Goal: Task Accomplishment & Management: Manage account settings

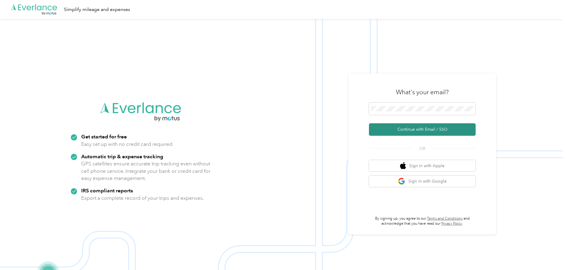
click at [418, 128] on button "Continue with Email / SSO" at bounding box center [422, 129] width 107 height 12
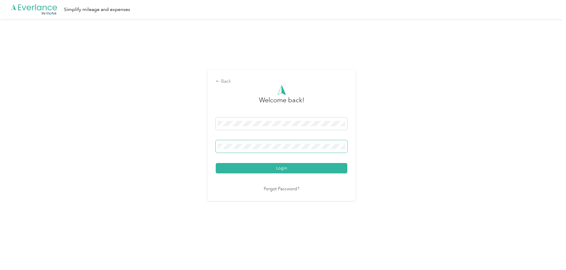
click at [294, 150] on span at bounding box center [282, 146] width 132 height 12
click at [216, 163] on button "Login" at bounding box center [282, 168] width 132 height 10
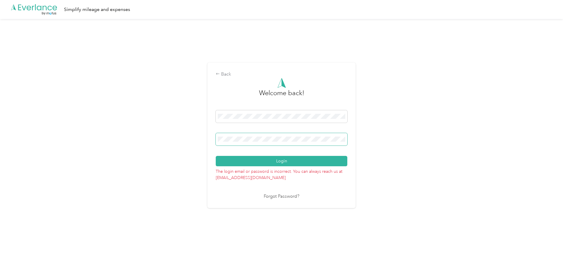
click at [216, 156] on button "Login" at bounding box center [282, 161] width 132 height 10
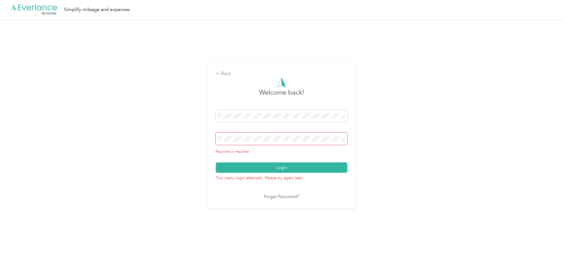
click at [291, 198] on link "Forgot Password?" at bounding box center [282, 197] width 36 height 7
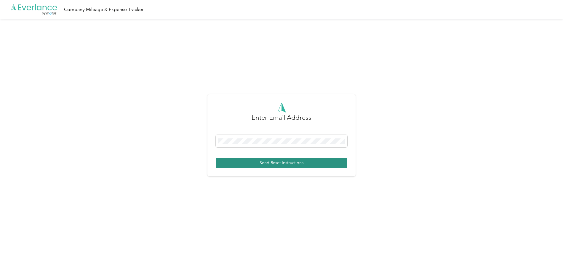
click at [275, 163] on button "Send Reset Instructions" at bounding box center [282, 163] width 132 height 10
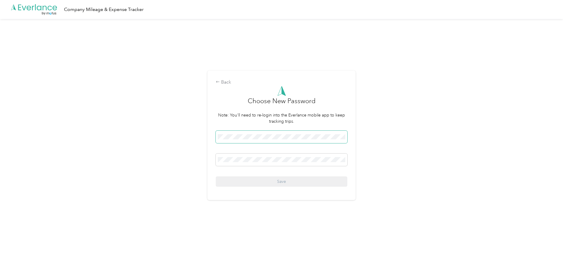
click at [260, 142] on span at bounding box center [282, 137] width 132 height 12
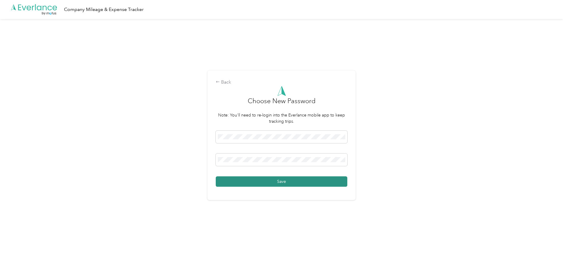
click at [280, 182] on button "Save" at bounding box center [282, 181] width 132 height 10
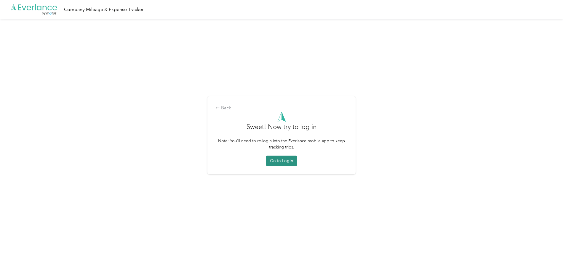
click at [283, 161] on button "Go to Login" at bounding box center [281, 161] width 31 height 10
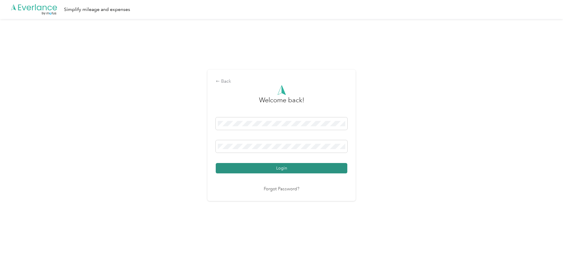
click at [284, 169] on button "Login" at bounding box center [282, 168] width 132 height 10
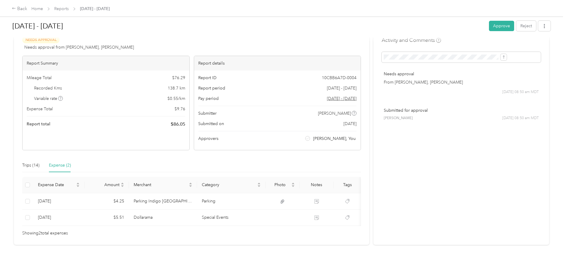
scroll to position [32, 0]
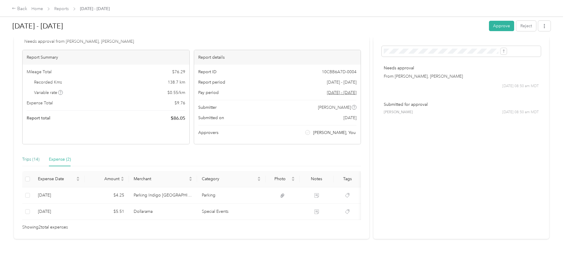
click at [39, 156] on div "Trips (14)" at bounding box center [30, 159] width 17 height 7
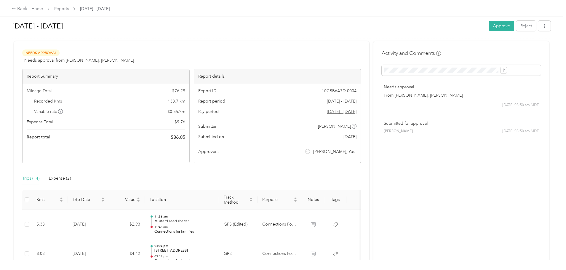
scroll to position [0, 0]
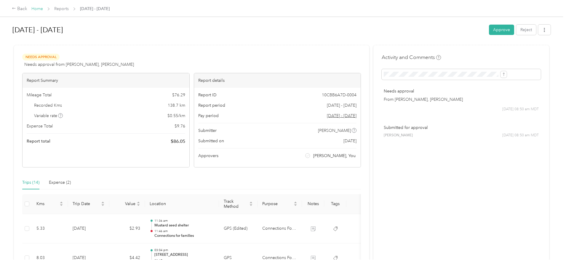
click at [43, 9] on link "Home" at bounding box center [37, 8] width 12 height 5
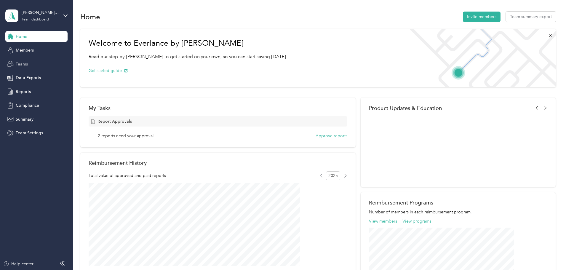
click at [23, 62] on span "Teams" at bounding box center [22, 64] width 12 height 6
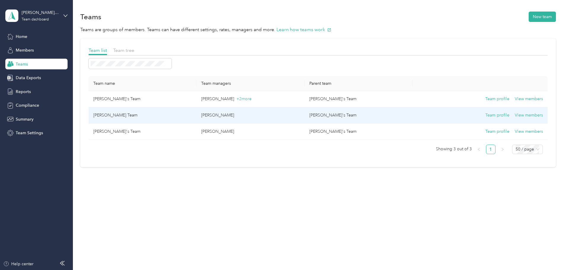
click at [269, 115] on p "[PERSON_NAME]" at bounding box center [250, 115] width 98 height 7
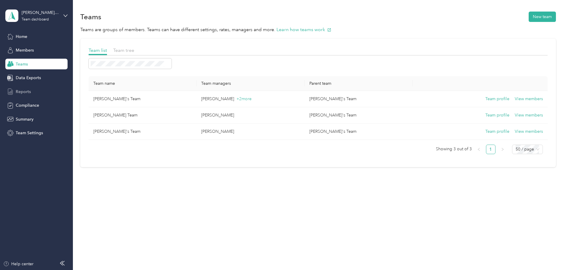
click at [20, 91] on span "Reports" at bounding box center [23, 92] width 15 height 6
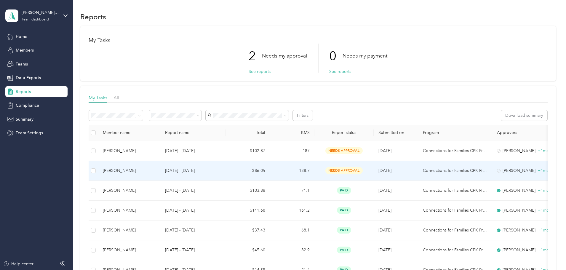
click at [226, 170] on td "[DATE] - [DATE]" at bounding box center [192, 171] width 65 height 20
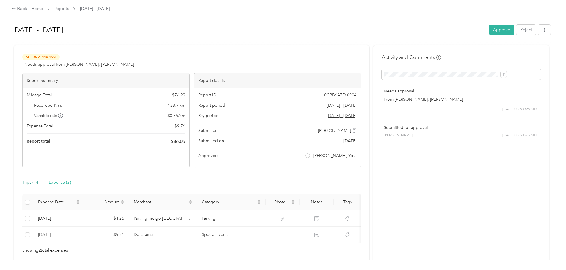
click at [39, 182] on div "Trips (14)" at bounding box center [30, 182] width 17 height 7
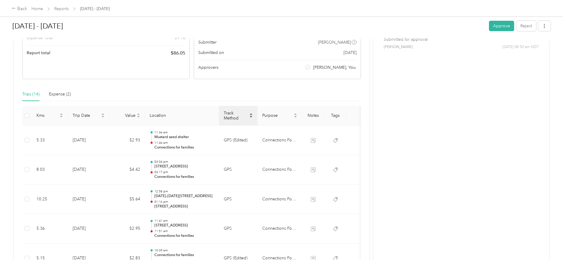
scroll to position [89, 0]
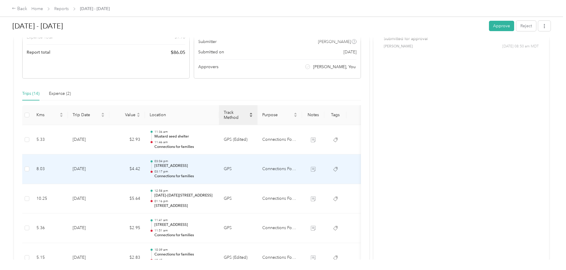
click at [258, 169] on td "GPS" at bounding box center [238, 169] width 39 height 30
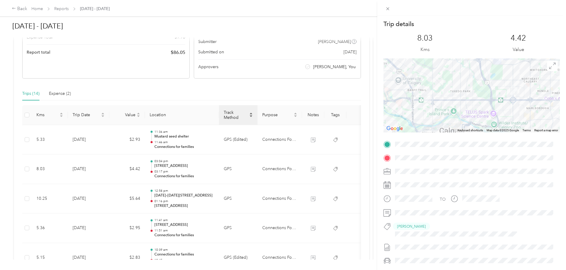
click at [278, 169] on div "Trip details This trip cannot be edited because it is either under review, appr…" at bounding box center [283, 135] width 566 height 270
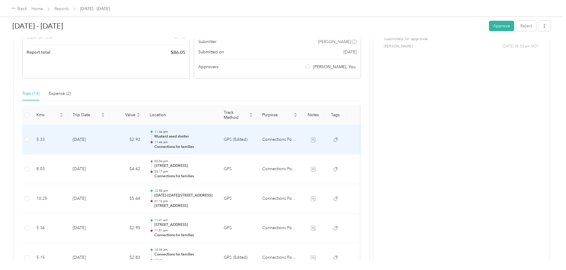
click at [219, 139] on td "11:36 am Mustard seed shelter 11:46 am Connections for families" at bounding box center [182, 140] width 74 height 30
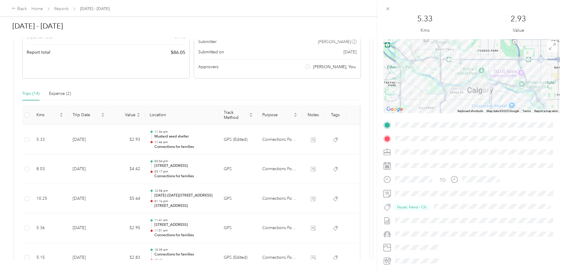
scroll to position [30, 0]
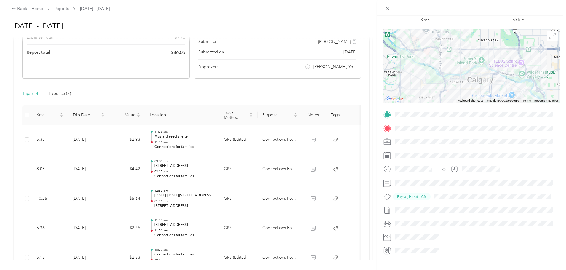
click at [264, 169] on div "Trip details This trip cannot be edited because it is either under review, appr…" at bounding box center [283, 135] width 566 height 270
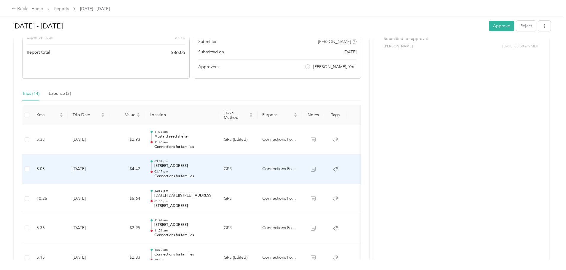
click at [214, 167] on p "23 Ave NW, Sunridge, Calgary, AB" at bounding box center [184, 165] width 60 height 5
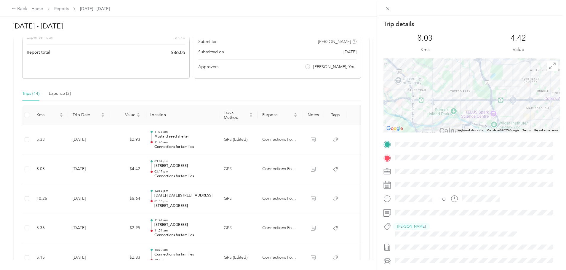
click at [234, 201] on div "Trip details This trip cannot be edited because it is either under review, appr…" at bounding box center [283, 135] width 566 height 270
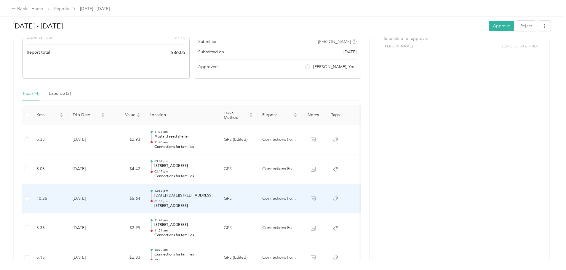
click at [214, 201] on p "01:16 pm" at bounding box center [184, 201] width 60 height 4
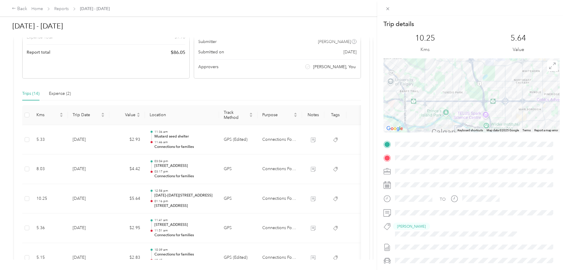
click at [229, 231] on div "Trip details This trip cannot be edited because it is either under review, appr…" at bounding box center [283, 135] width 566 height 270
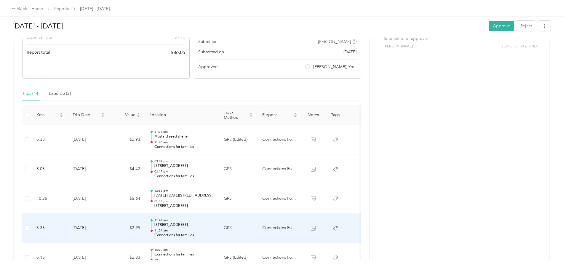
click at [214, 227] on p "5005 Northland Dr NW, Brentwood, Calgary, AB" at bounding box center [184, 224] width 60 height 5
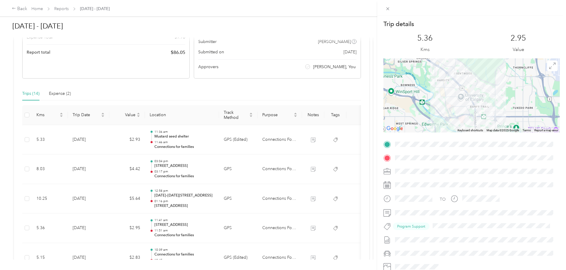
click at [285, 233] on div "Trip details This trip cannot be edited because it is either under review, appr…" at bounding box center [283, 135] width 566 height 270
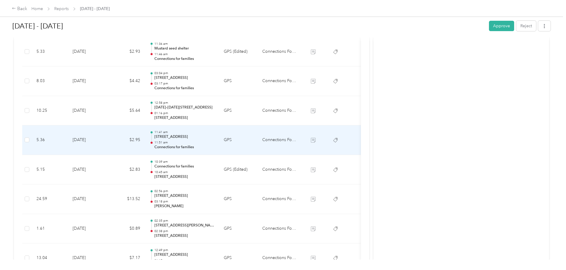
scroll to position [178, 0]
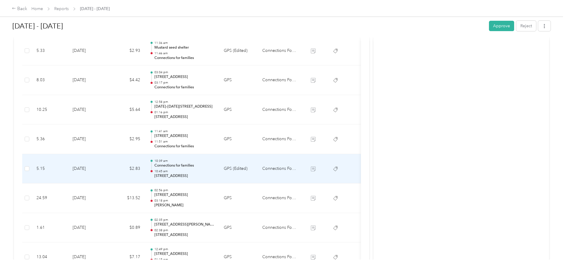
click at [214, 166] on p "Connections for families" at bounding box center [184, 165] width 60 height 5
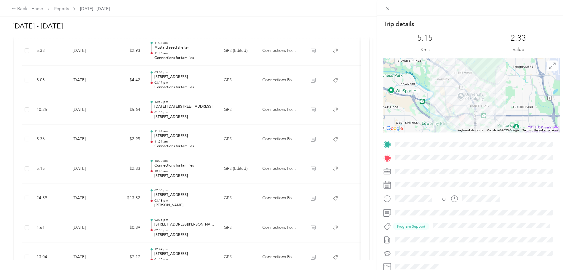
click at [231, 167] on div "Trip details This trip cannot be edited because it is either under review, appr…" at bounding box center [283, 135] width 566 height 270
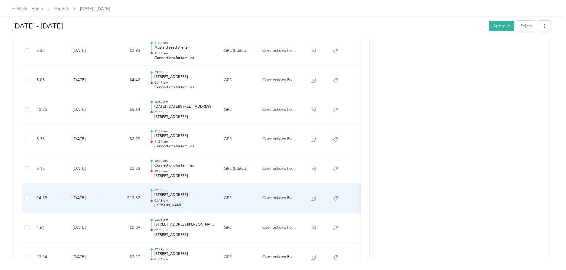
click at [214, 195] on p "2866 29 St NE, Sunridge, Calgary, AB" at bounding box center [184, 194] width 60 height 5
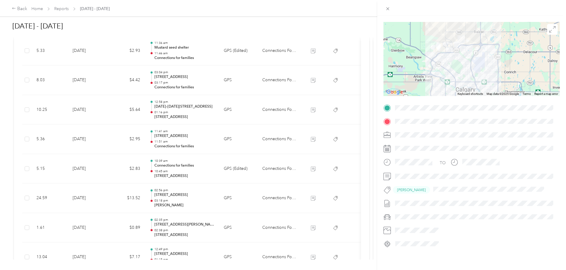
scroll to position [41, 0]
click at [235, 205] on div "Trip details This trip cannot be edited because it is either under review, appr…" at bounding box center [283, 135] width 566 height 270
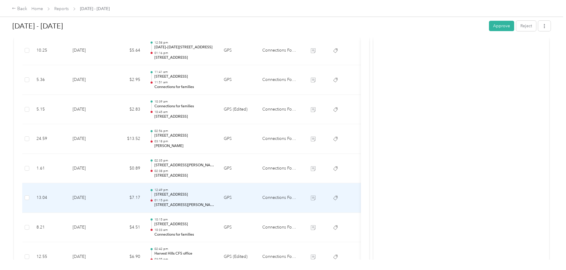
scroll to position [296, 0]
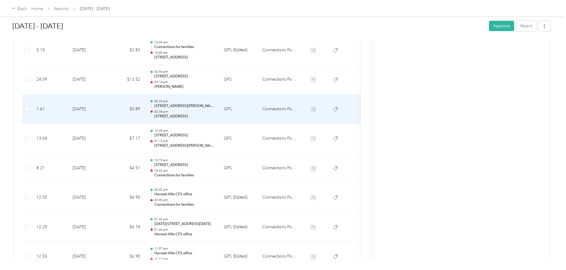
click at [214, 113] on p "02:38 pm" at bounding box center [184, 112] width 60 height 4
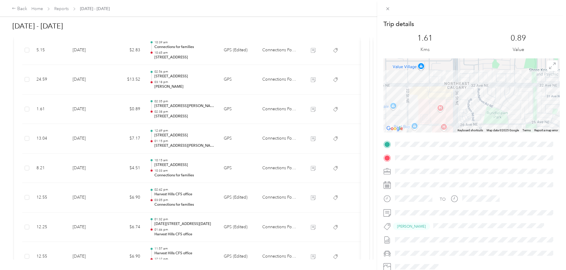
click at [225, 112] on div "Trip details This trip cannot be edited because it is either under review, appr…" at bounding box center [283, 135] width 566 height 270
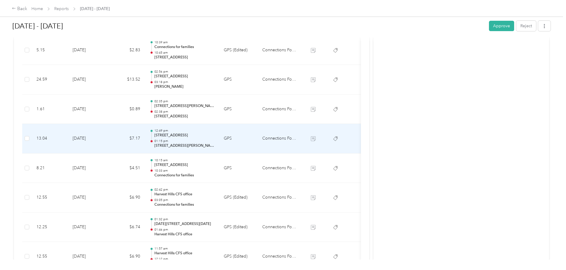
click at [214, 140] on p "01:15 pm" at bounding box center [184, 141] width 60 height 4
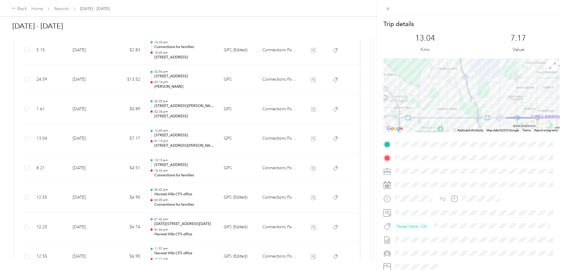
click at [227, 140] on div "Trip details This trip cannot be edited because it is either under review, appr…" at bounding box center [283, 135] width 566 height 270
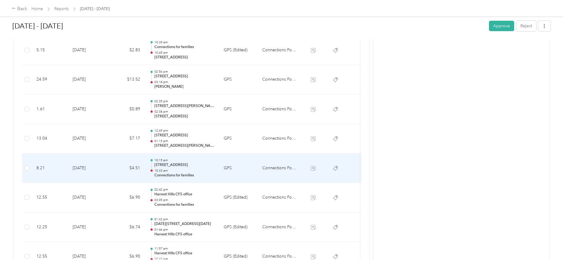
click at [214, 169] on p "10:33 am" at bounding box center [184, 171] width 60 height 4
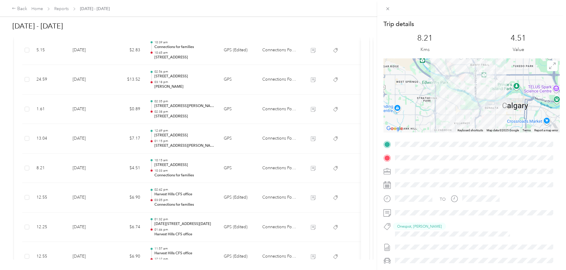
click at [230, 169] on div "Trip details This trip cannot be edited because it is either under review, appr…" at bounding box center [283, 135] width 566 height 270
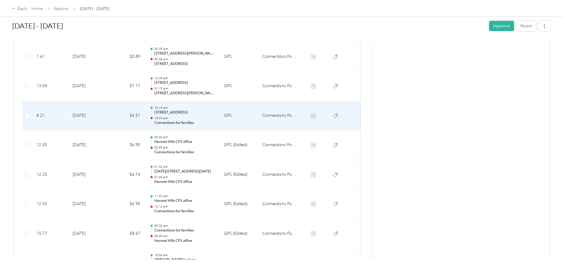
scroll to position [356, 0]
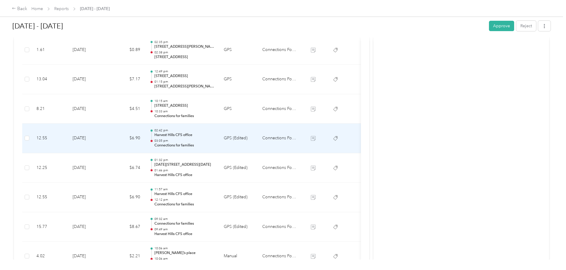
click at [214, 138] on p "Harvest Hills CFS office" at bounding box center [184, 135] width 60 height 5
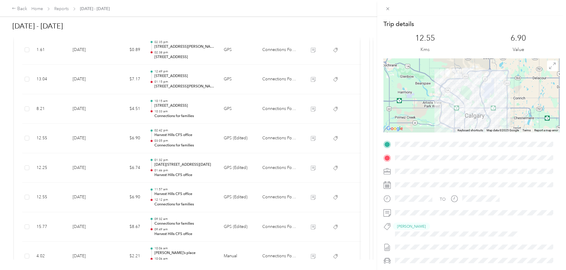
click at [224, 138] on div "Trip details This trip cannot be edited because it is either under review, appr…" at bounding box center [283, 135] width 566 height 270
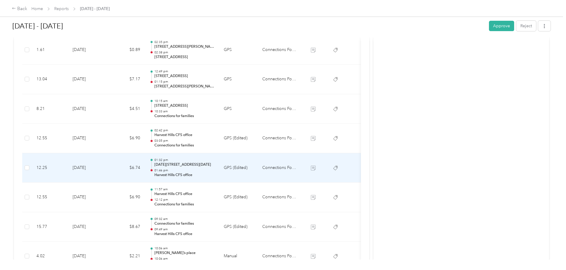
click at [214, 162] on p "1501–1509 20th Ave NW, Capitol Hill, Calgary, AB" at bounding box center [184, 164] width 60 height 5
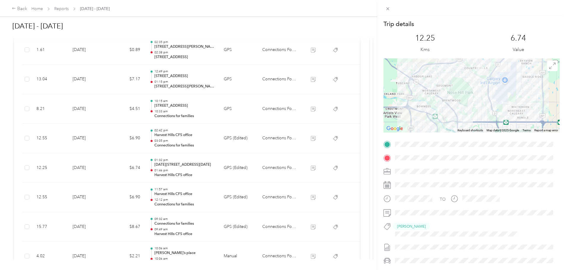
click at [225, 159] on div "Trip details This trip cannot be edited because it is either under review, appr…" at bounding box center [283, 135] width 566 height 270
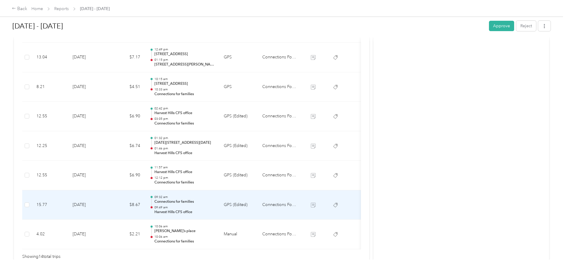
scroll to position [415, 0]
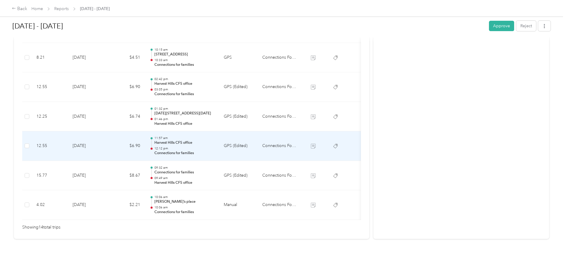
click at [214, 146] on p "12:12 pm" at bounding box center [184, 148] width 60 height 4
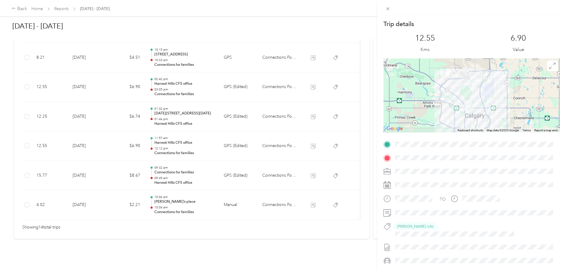
click at [212, 138] on div "Trip details This trip cannot be edited because it is either under review, appr…" at bounding box center [283, 135] width 566 height 270
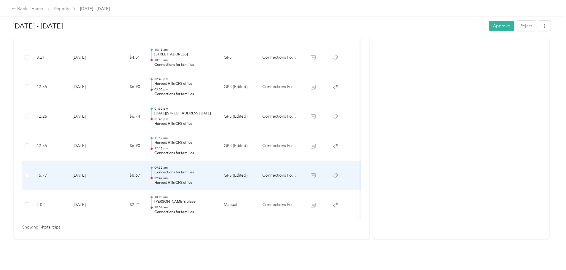
click at [214, 176] on p "09:49 am" at bounding box center [184, 178] width 60 height 4
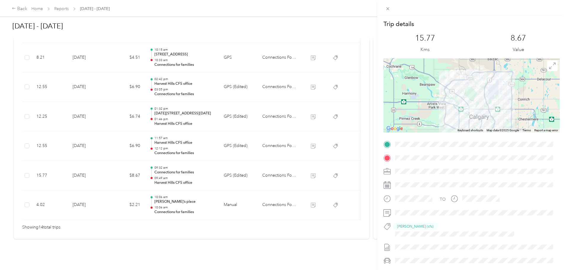
click at [218, 167] on div "Trip details This trip cannot be edited because it is either under review, appr…" at bounding box center [283, 135] width 566 height 270
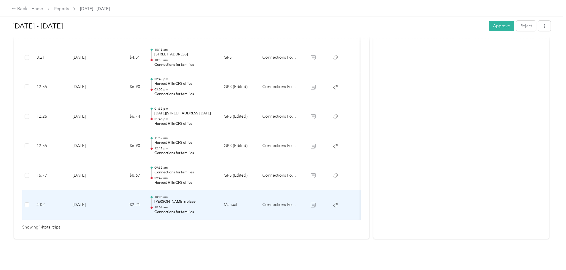
click at [214, 199] on p "Megan’s place" at bounding box center [184, 201] width 60 height 5
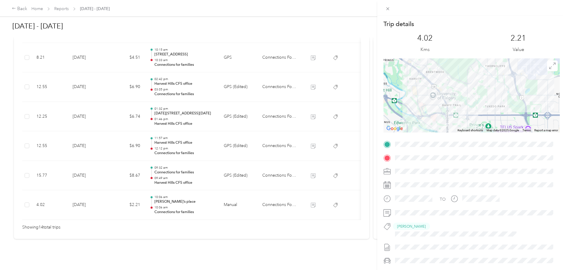
click at [232, 186] on div "Trip details This trip cannot be edited because it is either under review, appr…" at bounding box center [283, 135] width 566 height 270
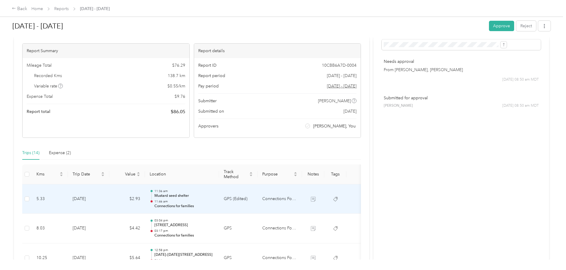
scroll to position [0, 0]
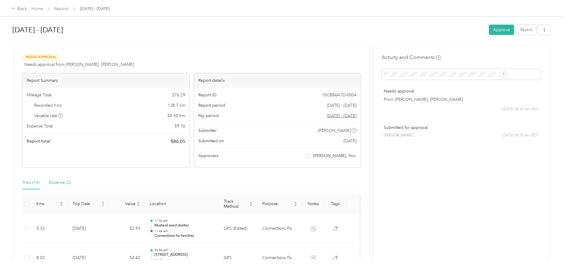
click at [71, 181] on div "Expense (2)" at bounding box center [60, 182] width 22 height 7
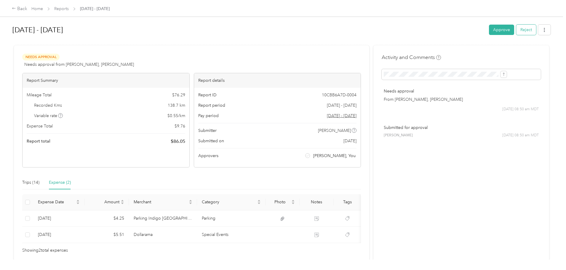
click at [516, 29] on button "Reject" at bounding box center [526, 30] width 20 height 10
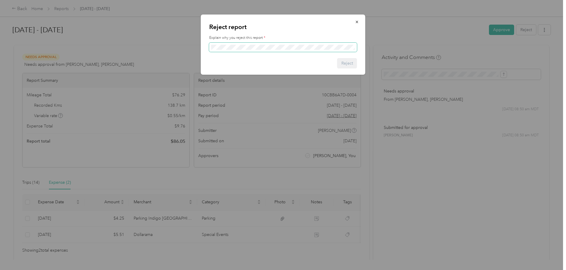
click at [248, 44] on span at bounding box center [283, 47] width 148 height 9
click at [347, 63] on button "Reject" at bounding box center [347, 63] width 20 height 10
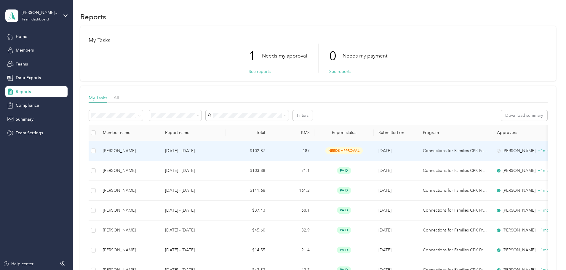
click at [220, 151] on p "[DATE] - [DATE]" at bounding box center [193, 151] width 56 height 7
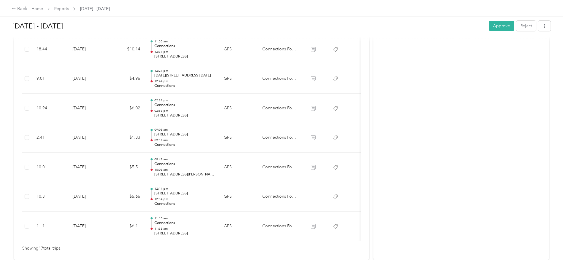
scroll to position [504, 0]
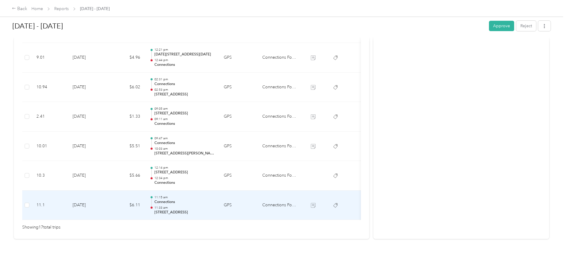
click at [210, 200] on p "Connections" at bounding box center [184, 202] width 60 height 5
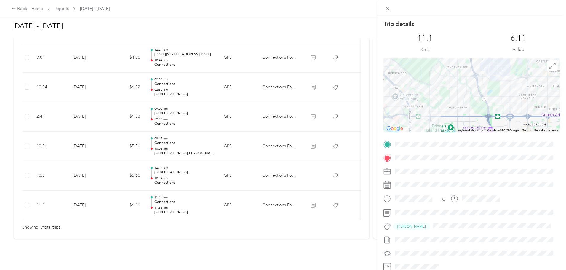
click at [211, 199] on div "Trip details This trip cannot be edited because it is either under review, appr…" at bounding box center [283, 135] width 566 height 270
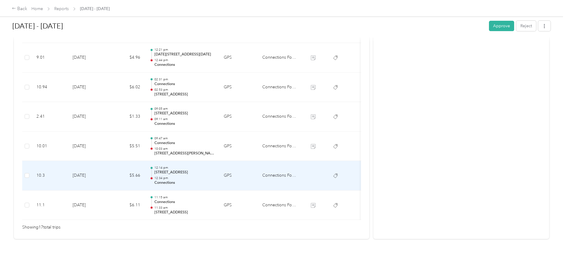
click at [214, 170] on p "3922 29 St NE, Horizon, Calgary, AB" at bounding box center [184, 172] width 60 height 5
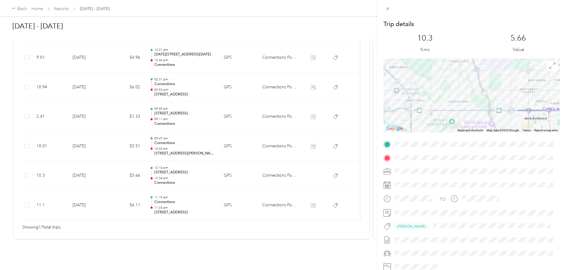
click at [213, 162] on div "Trip details This trip cannot be edited because it is either under review, appr…" at bounding box center [283, 135] width 566 height 270
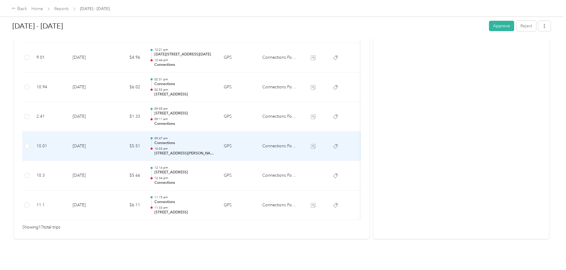
click at [214, 151] on p "2635 11th Ave SE, Albert Park, Calgary, AB" at bounding box center [184, 153] width 60 height 5
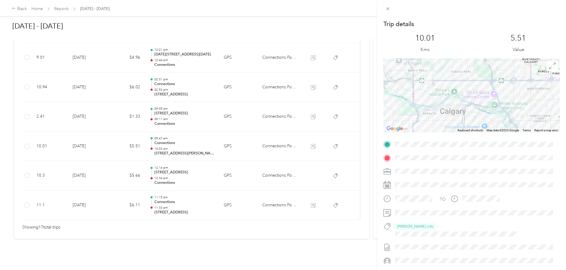
click at [214, 144] on div "Trip details This trip cannot be edited because it is either under review, appr…" at bounding box center [283, 135] width 566 height 270
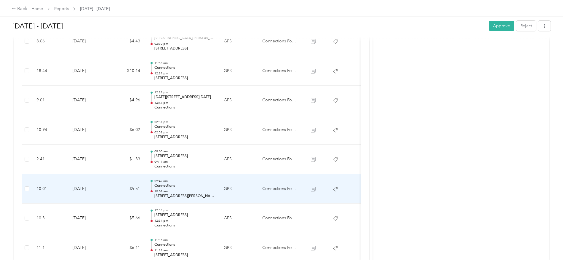
scroll to position [445, 0]
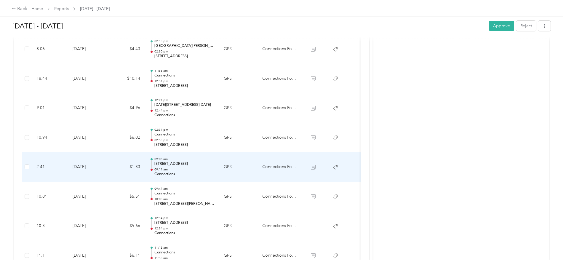
click at [210, 164] on p "463, 20th Avenue NW, Mount Pleasant, Calgary, Calgary, Alberta, T2E 1S7, Canada" at bounding box center [184, 163] width 60 height 5
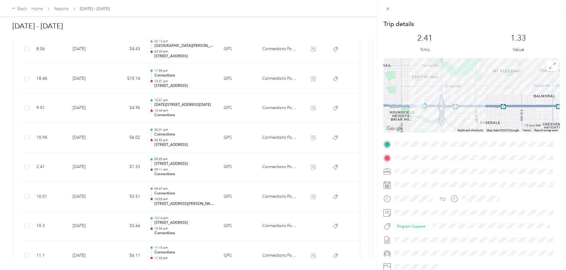
click at [210, 163] on div "Trip details This trip cannot be edited because it is either under review, appr…" at bounding box center [283, 135] width 566 height 270
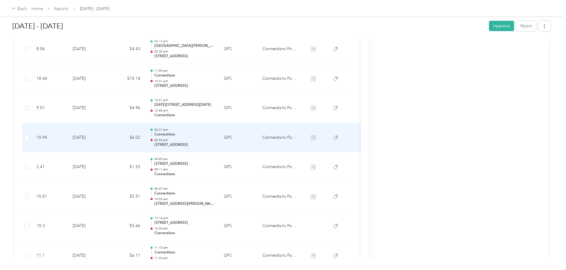
click at [214, 136] on p "Connections" at bounding box center [184, 134] width 60 height 5
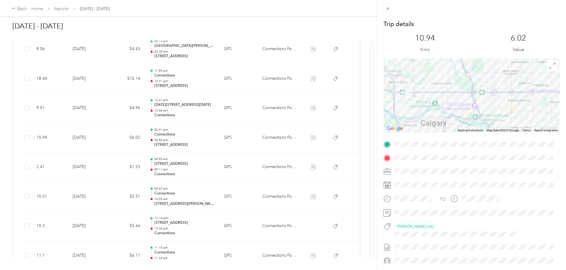
click at [226, 136] on div "Trip details This trip cannot be edited because it is either under review, appr…" at bounding box center [283, 135] width 566 height 270
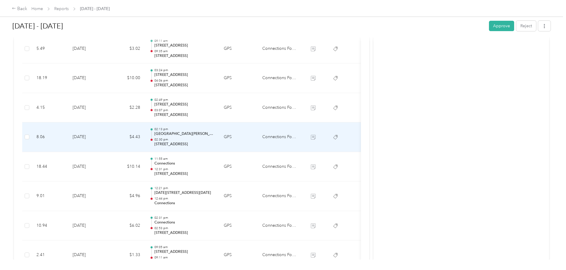
scroll to position [356, 0]
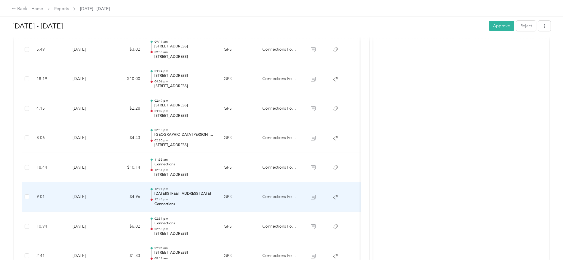
click at [214, 192] on p "1501–1599 Tenth Ave SE, Inglewood, Calgary, AB" at bounding box center [184, 193] width 60 height 5
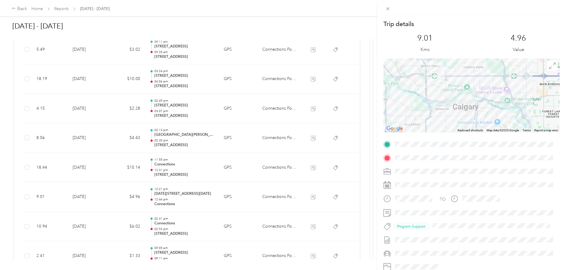
click at [224, 191] on div "Trip details This trip cannot be edited because it is either under review, appr…" at bounding box center [283, 135] width 566 height 270
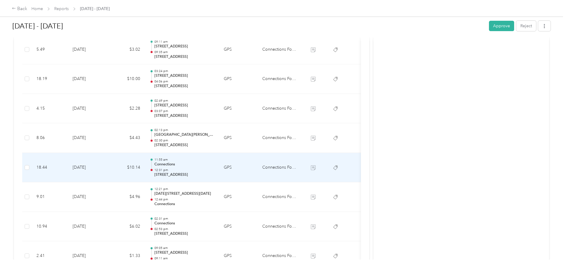
click at [214, 165] on p "Connections" at bounding box center [184, 164] width 60 height 5
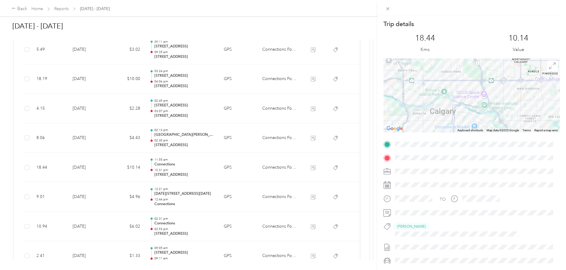
click at [221, 164] on div "Trip details This trip cannot be edited because it is either under review, appr…" at bounding box center [283, 135] width 566 height 270
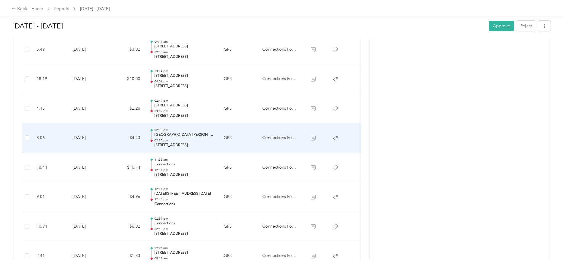
click at [214, 140] on p "02:30 pm" at bounding box center [184, 140] width 60 height 4
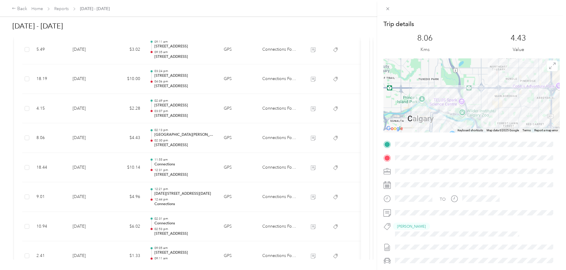
click at [219, 140] on div "Trip details This trip cannot be edited because it is either under review, appr…" at bounding box center [283, 135] width 566 height 270
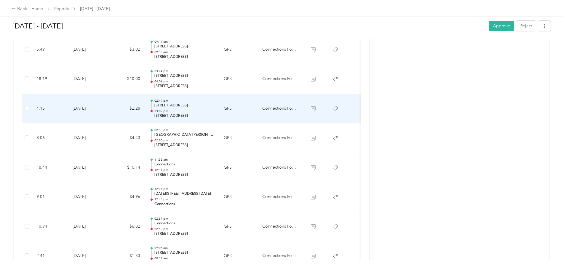
click at [208, 113] on p "03:07 pm" at bounding box center [184, 111] width 60 height 4
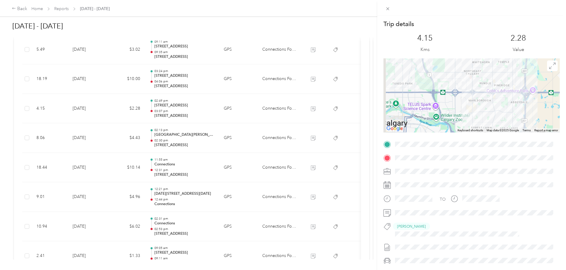
click at [208, 113] on div "Trip details This trip cannot be edited because it is either under review, appr…" at bounding box center [283, 135] width 566 height 270
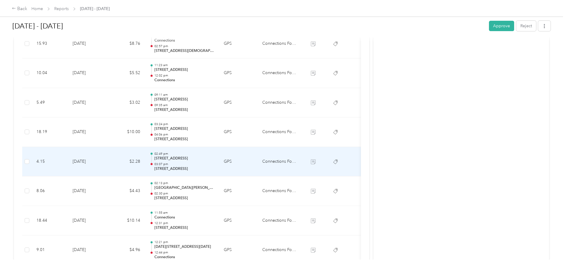
scroll to position [297, 0]
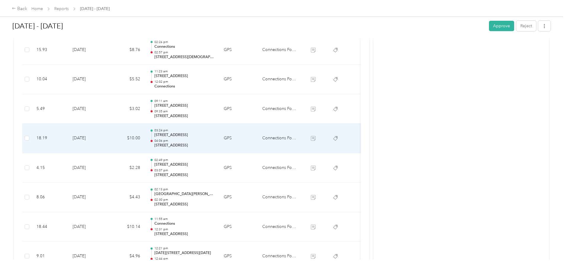
click at [214, 141] on p "04:06 pm" at bounding box center [184, 141] width 60 height 4
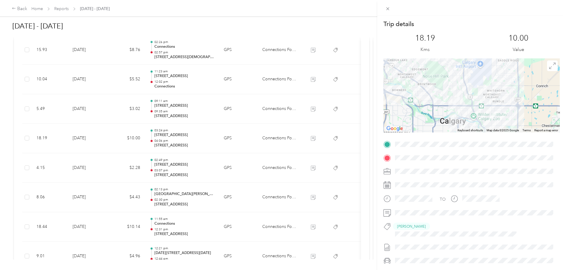
click at [216, 141] on div "Trip details This trip cannot be edited because it is either under review, appr…" at bounding box center [283, 135] width 566 height 270
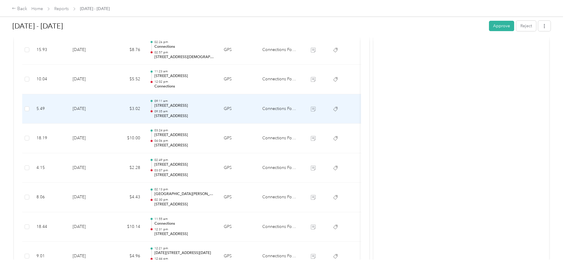
click at [214, 111] on p "09:35 am" at bounding box center [184, 111] width 60 height 4
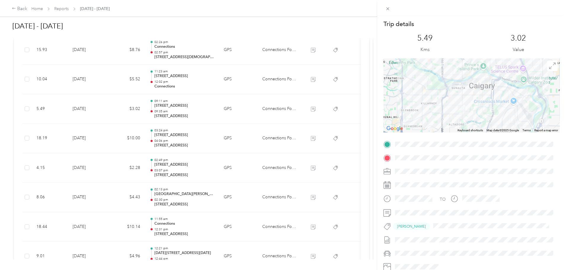
click at [226, 111] on div "Trip details This trip cannot be edited because it is either under review, appr…" at bounding box center [283, 135] width 566 height 270
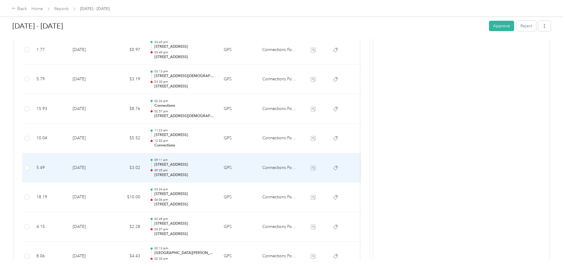
scroll to position [237, 0]
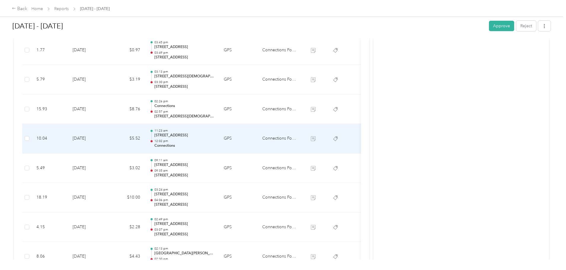
click at [214, 133] on p "648–698 Fifth St SW, Downtown, Calgary, AB" at bounding box center [184, 135] width 60 height 5
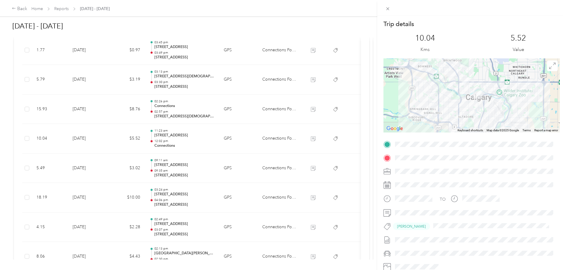
click at [228, 133] on div "Trip details This trip cannot be edited because it is either under review, appr…" at bounding box center [283, 135] width 566 height 270
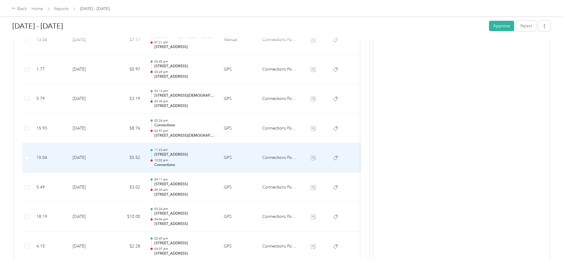
scroll to position [208, 0]
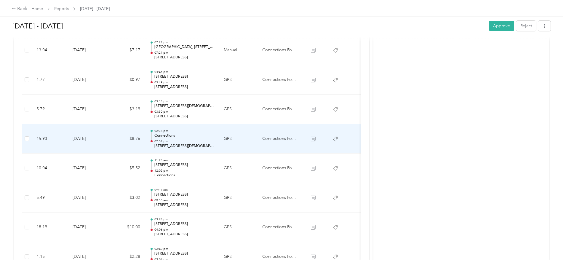
click at [214, 139] on p "02:57 pm" at bounding box center [184, 141] width 60 height 4
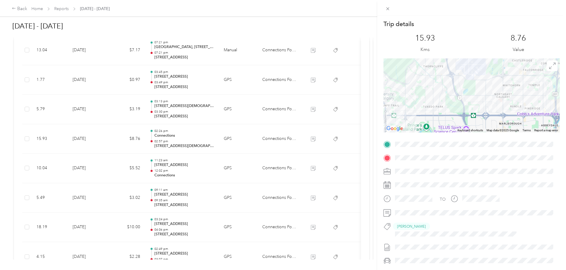
click at [237, 142] on div "Trip details This trip cannot be edited because it is either under review, appr…" at bounding box center [283, 135] width 566 height 270
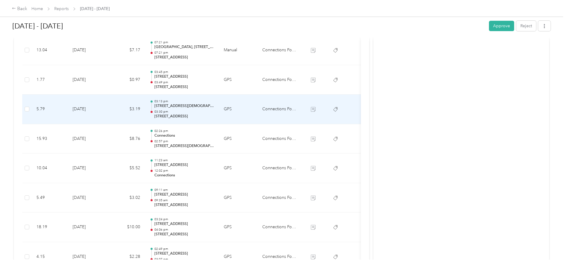
click at [214, 110] on p "03:30 pm" at bounding box center [184, 112] width 60 height 4
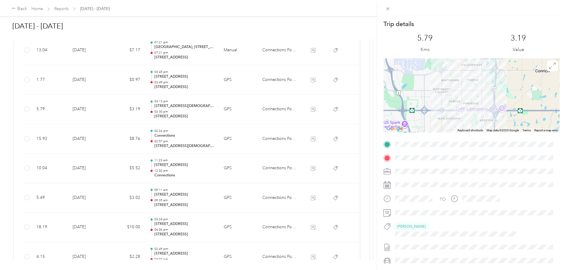
click at [219, 110] on div "Trip details This trip cannot be edited because it is either under review, appr…" at bounding box center [283, 135] width 566 height 270
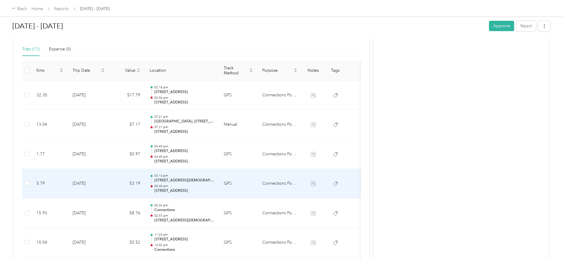
scroll to position [119, 0]
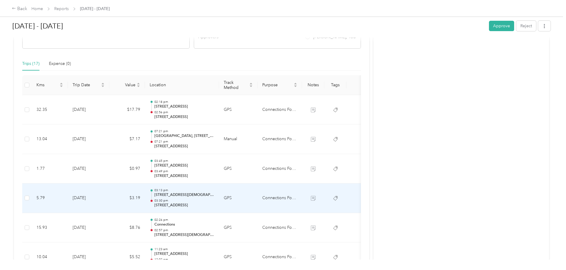
click at [214, 190] on p "03:13 pm" at bounding box center [184, 190] width 60 height 4
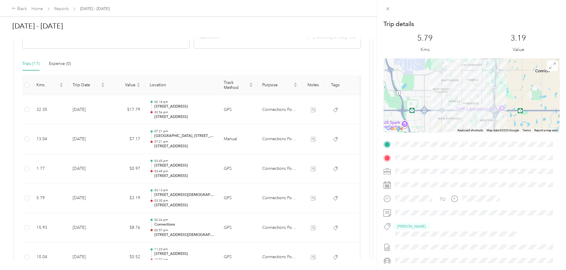
click at [227, 189] on div "Trip details This trip cannot be edited because it is either under review, appr…" at bounding box center [283, 135] width 566 height 270
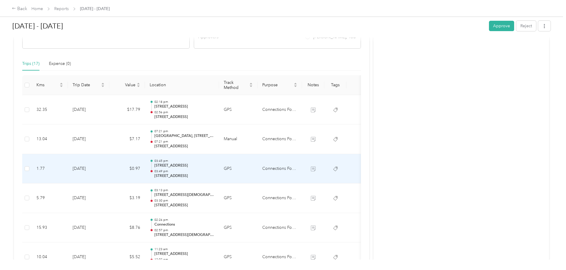
click at [214, 164] on p "244 Manora Pl NE, Marlborough Park, Calgary, AB" at bounding box center [184, 165] width 60 height 5
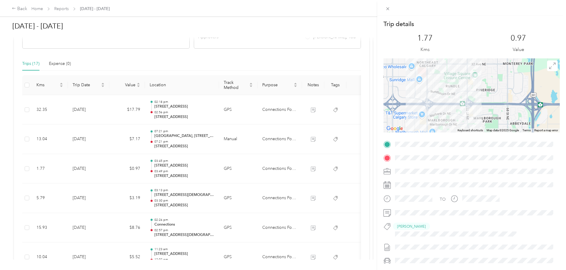
click at [227, 164] on div "Trip details This trip cannot be edited because it is either under review, appr…" at bounding box center [283, 135] width 566 height 270
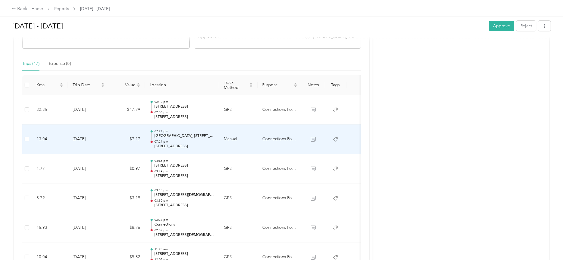
click at [214, 142] on p "07:21 pm" at bounding box center [184, 142] width 60 height 4
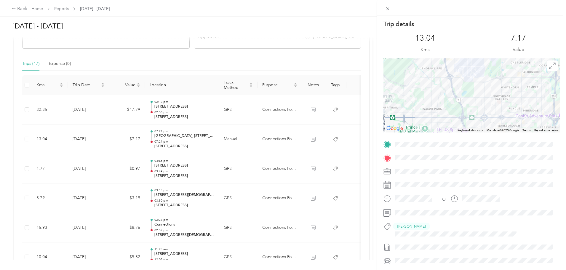
click at [218, 142] on div "Trip details This trip cannot be edited because it is either under review, appr…" at bounding box center [283, 135] width 566 height 270
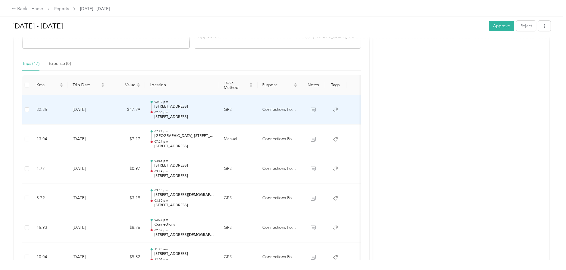
click at [214, 114] on p "3765 Seton Link SE, Seton, Calgary, AB" at bounding box center [184, 116] width 60 height 5
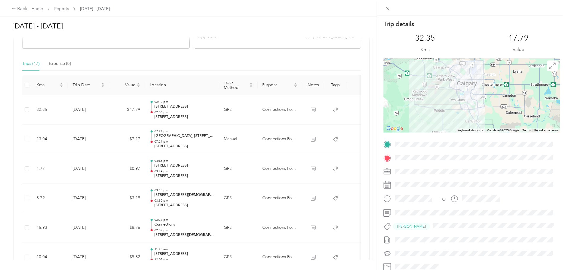
click at [224, 109] on div "Trip details This trip cannot be edited because it is either under review, appr…" at bounding box center [283, 135] width 566 height 270
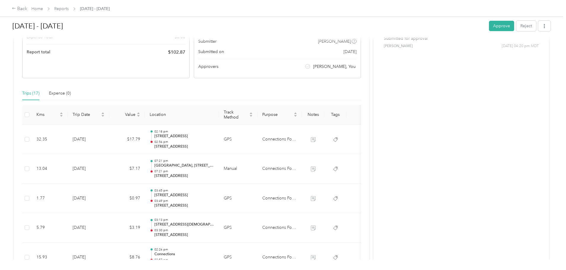
scroll to position [0, 0]
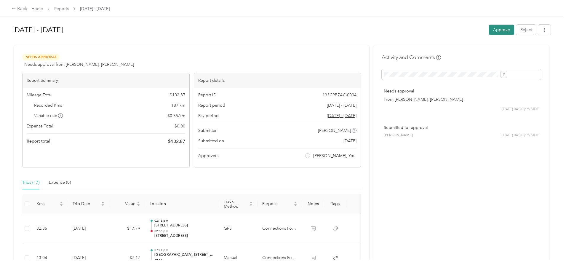
click at [489, 29] on button "Approve" at bounding box center [501, 30] width 25 height 10
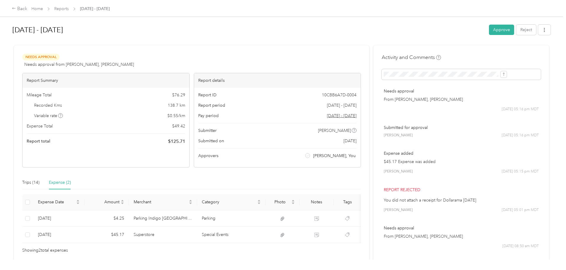
click at [71, 182] on div "Expense (2)" at bounding box center [60, 182] width 22 height 7
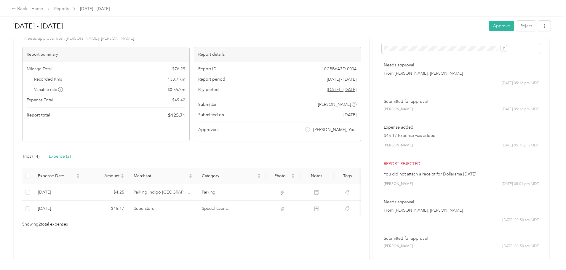
scroll to position [53, 0]
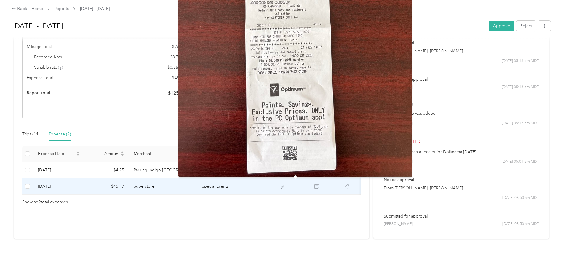
click at [284, 185] on icon at bounding box center [283, 187] width 4 height 4
click at [298, 31] on img at bounding box center [295, 21] width 234 height 311
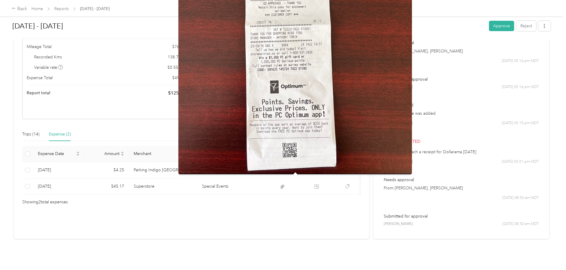
click at [278, 211] on div "Needs Approval Needs approval from [PERSON_NAME], [PERSON_NAME] View activity &…" at bounding box center [191, 118] width 355 height 242
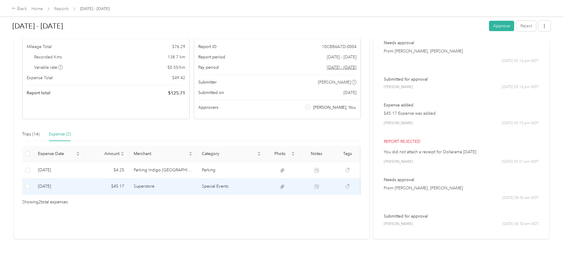
click at [238, 181] on td "Special Events" at bounding box center [231, 186] width 68 height 16
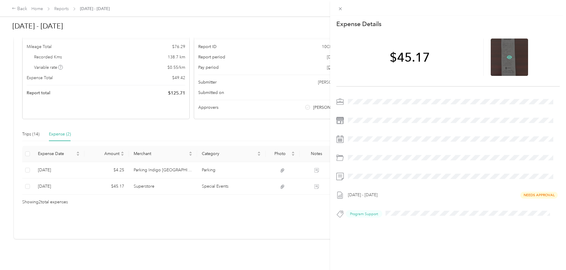
click at [508, 57] on icon at bounding box center [509, 57] width 5 height 4
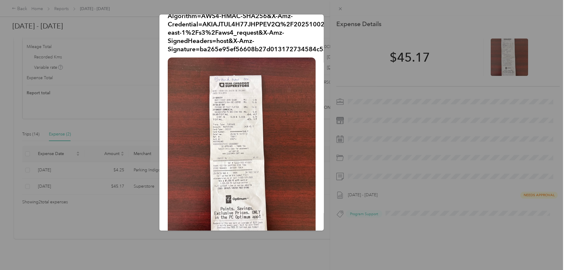
scroll to position [0, 0]
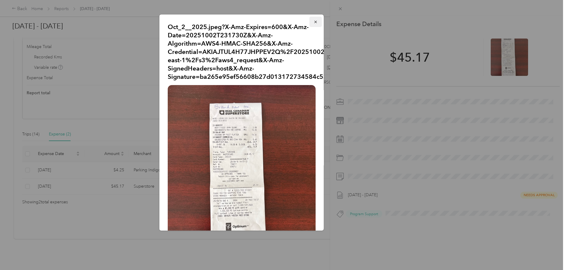
click at [314, 21] on icon "button" at bounding box center [315, 22] width 2 height 2
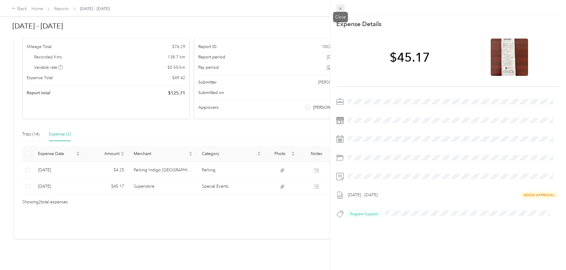
click at [343, 9] on icon at bounding box center [340, 8] width 5 height 5
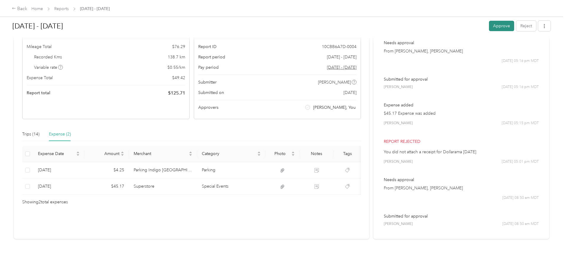
click at [489, 24] on button "Approve" at bounding box center [501, 26] width 25 height 10
